Goal: Task Accomplishment & Management: Manage account settings

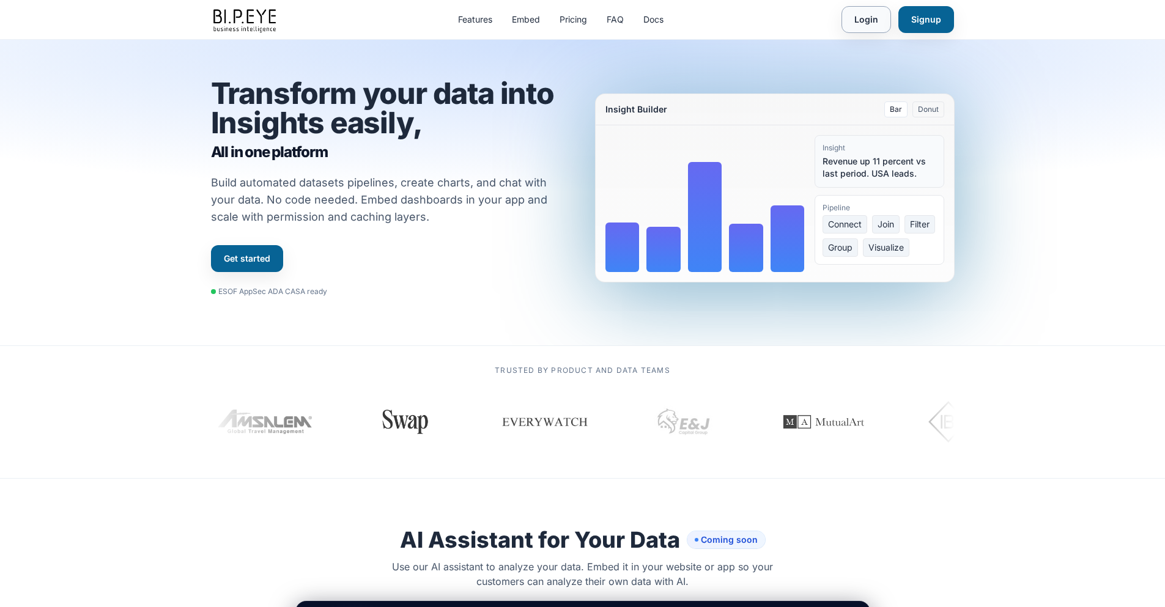
click at [859, 13] on link "Login" at bounding box center [866, 19] width 50 height 27
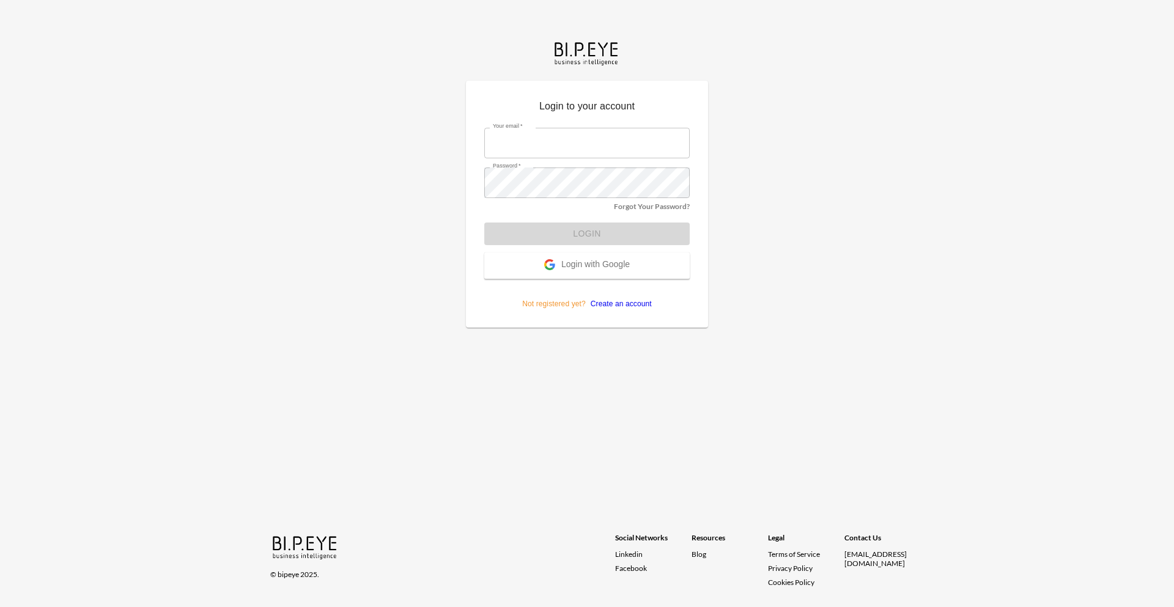
type input "amir@ibi.co.il"
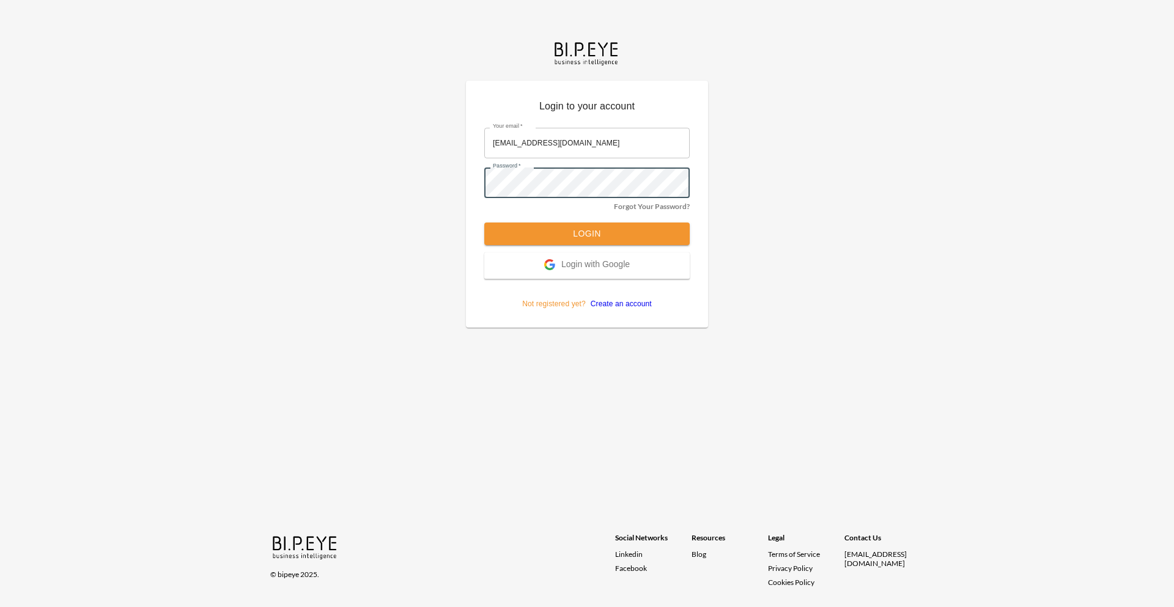
click at [350, 204] on div "Login to your account Your email   * amir@ibi.co.il Your email   * Password   *…" at bounding box center [587, 303] width 1174 height 607
click at [618, 239] on button "Login" at bounding box center [586, 234] width 205 height 23
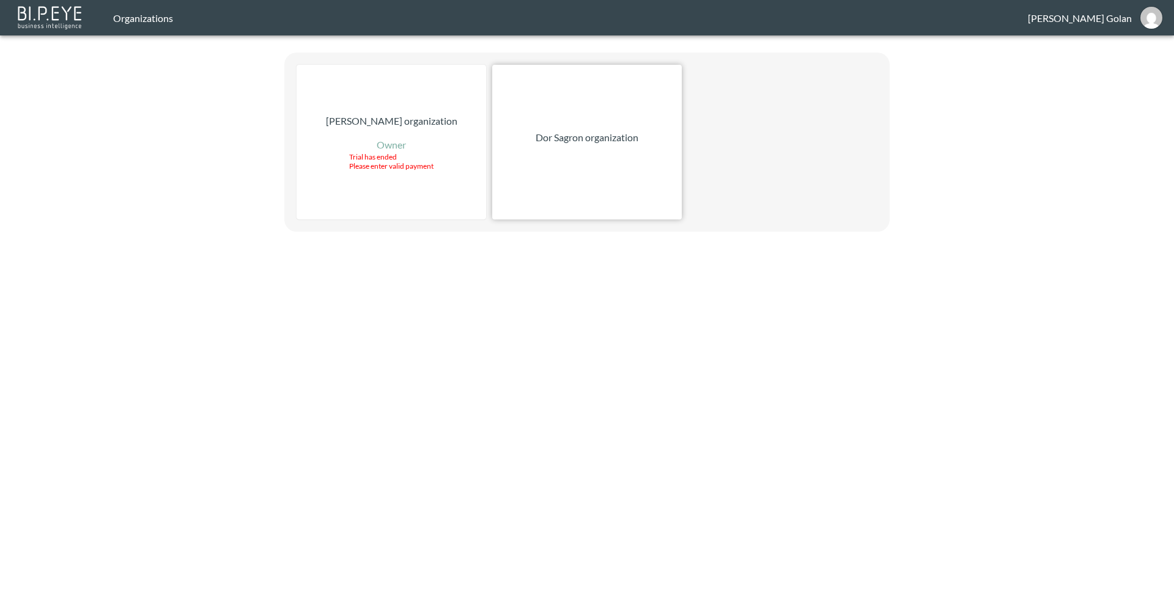
click at [574, 212] on div "Dor Sagron organization" at bounding box center [587, 142] width 190 height 155
